Goal: Find specific page/section: Find specific page/section

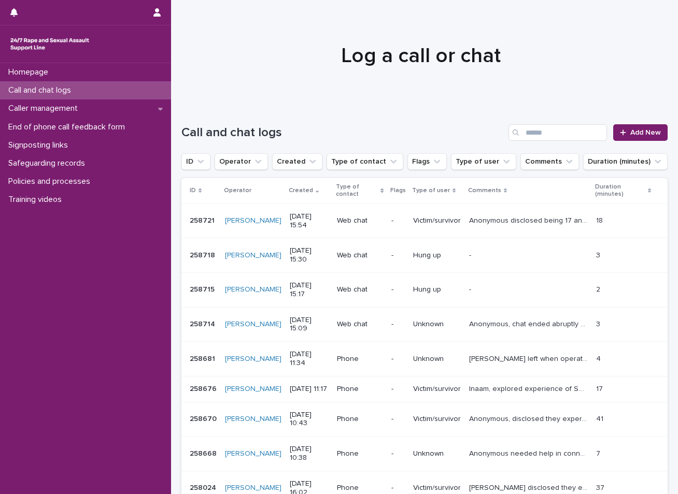
click at [109, 93] on div "Call and chat logs" at bounding box center [85, 90] width 171 height 18
click at [102, 166] on div "Safeguarding records" at bounding box center [85, 163] width 171 height 18
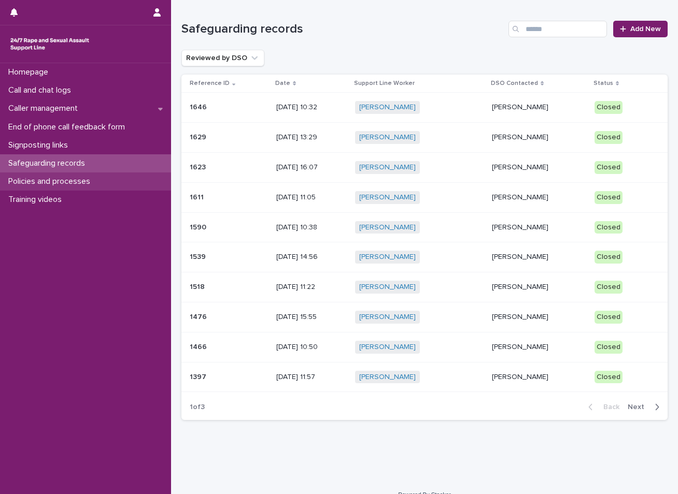
click at [88, 180] on p "Policies and processes" at bounding box center [51, 182] width 94 height 10
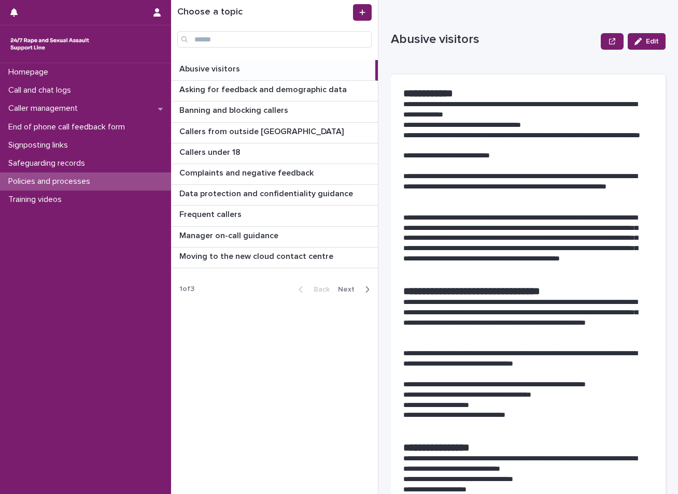
click at [350, 283] on div "Back Next" at bounding box center [334, 290] width 88 height 26
click at [349, 287] on span "Next" at bounding box center [349, 289] width 23 height 7
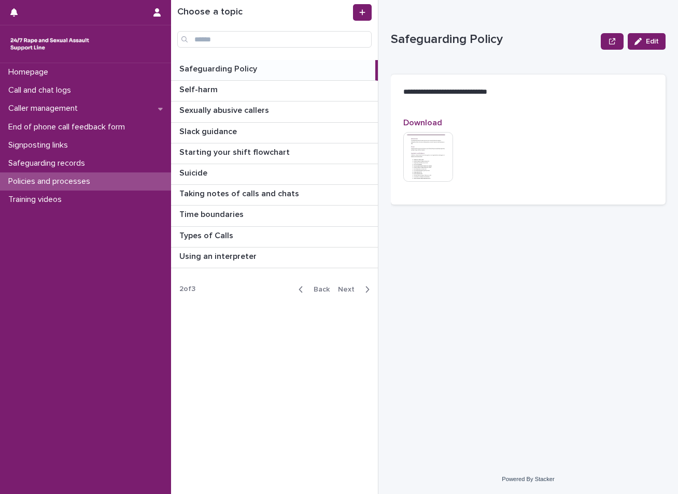
click at [414, 144] on img at bounding box center [428, 157] width 50 height 50
